Goal: Task Accomplishment & Management: Use online tool/utility

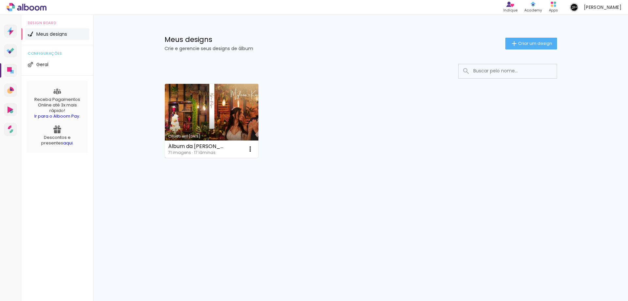
click at [219, 100] on link "Criado em [DATE]" at bounding box center [212, 121] width 94 height 74
